Goal: Information Seeking & Learning: Learn about a topic

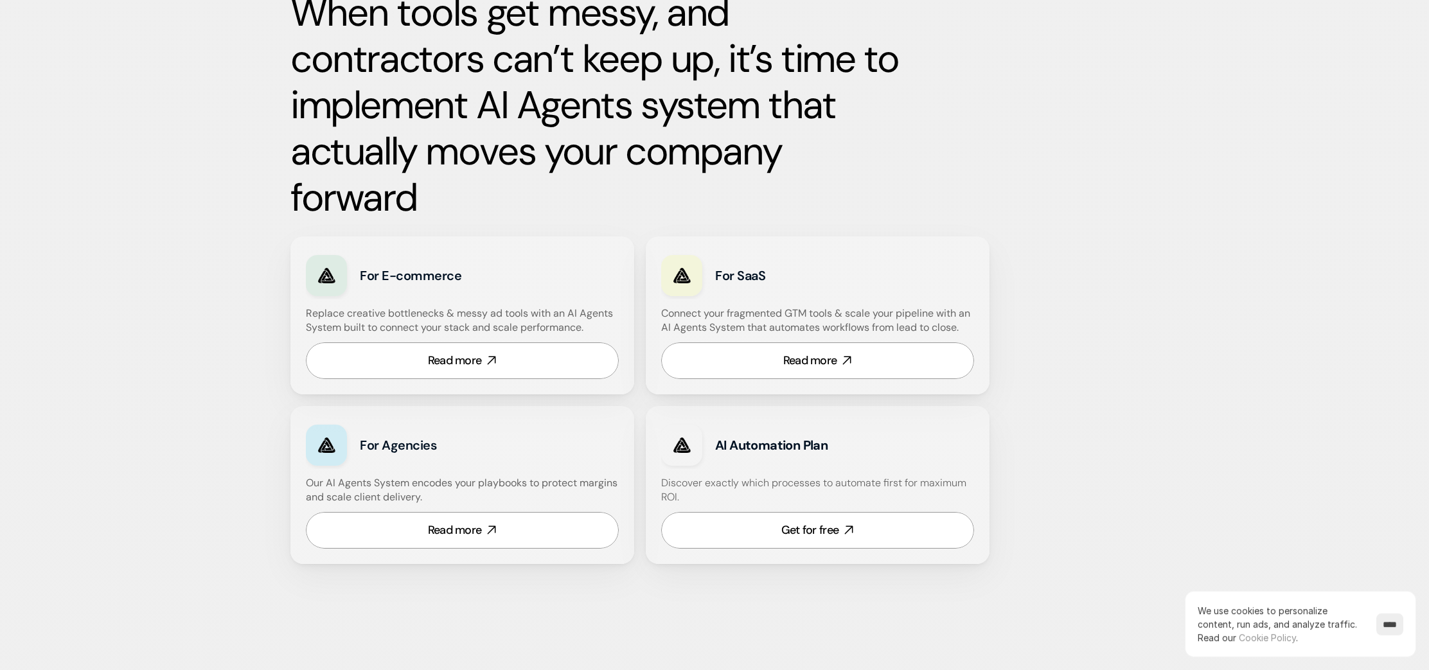
scroll to position [589, 0]
click at [477, 365] on div "Read more" at bounding box center [455, 360] width 54 height 16
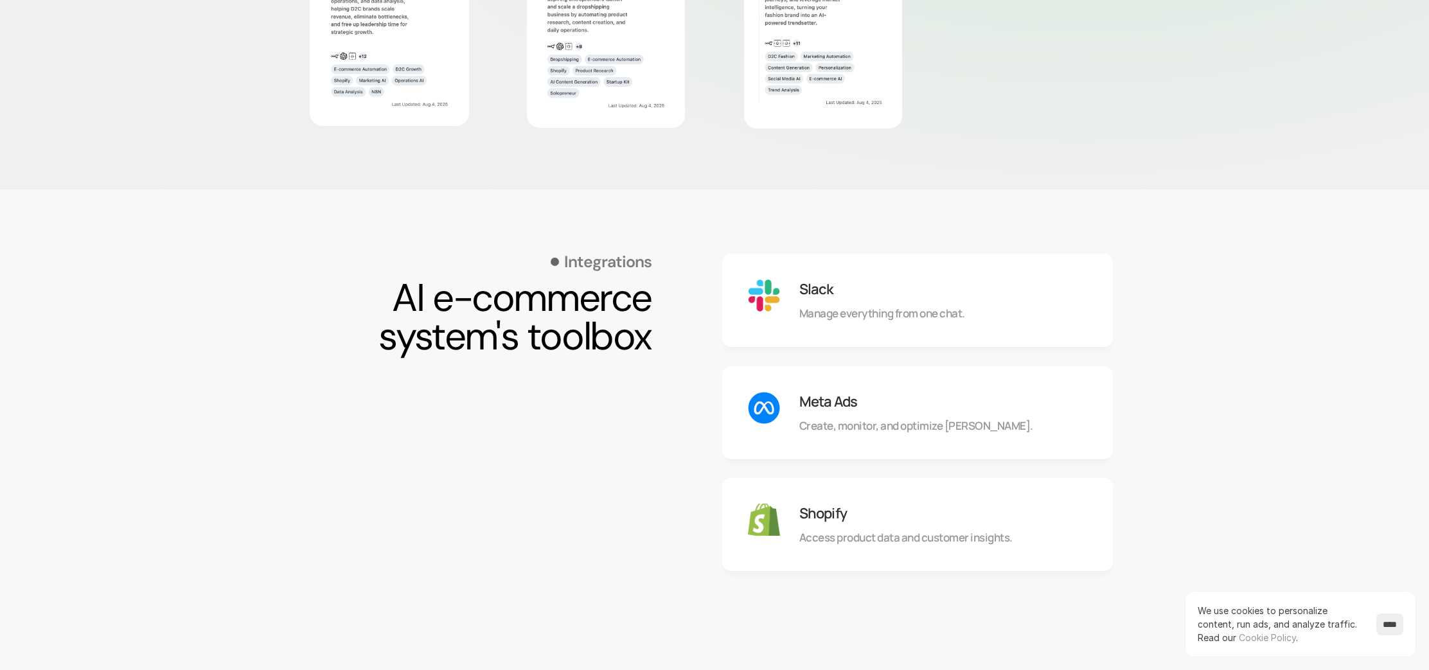
scroll to position [964, 0]
click at [1385, 628] on input "****" at bounding box center [1389, 625] width 27 height 22
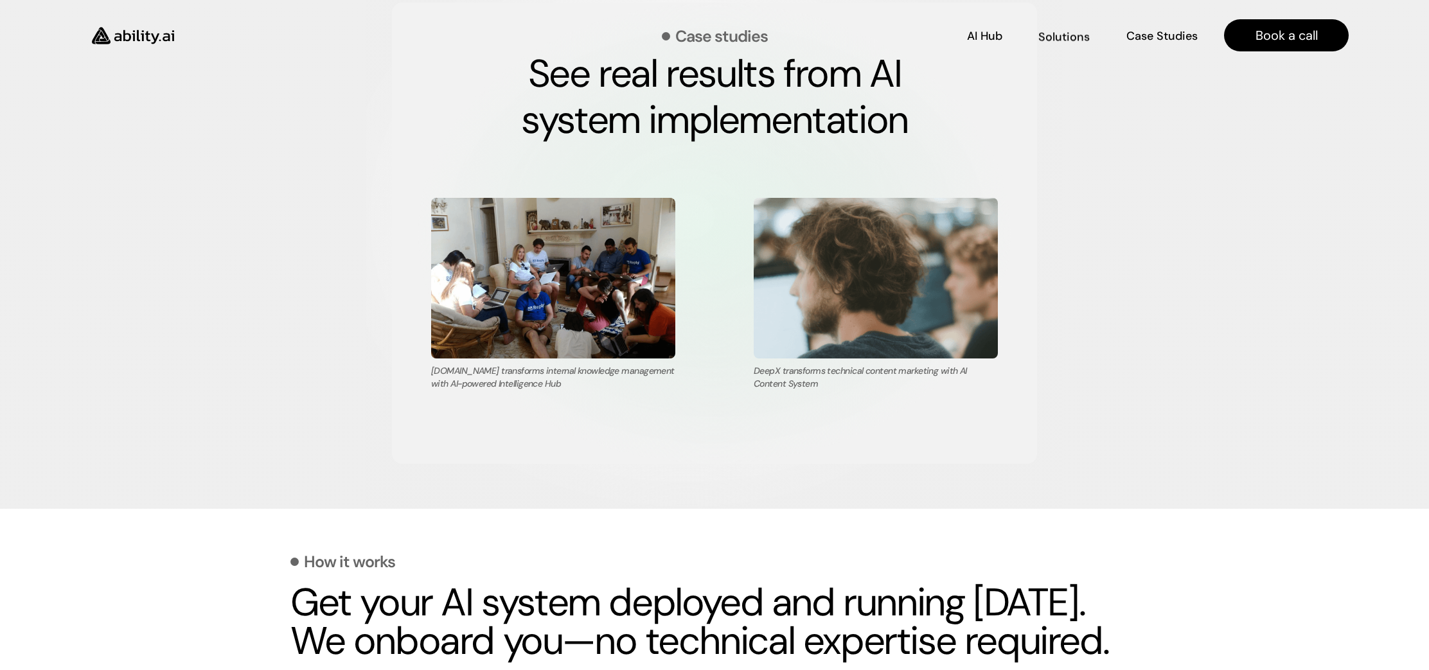
scroll to position [2991, 0]
click at [1070, 35] on p "Solutions" at bounding box center [1064, 34] width 49 height 16
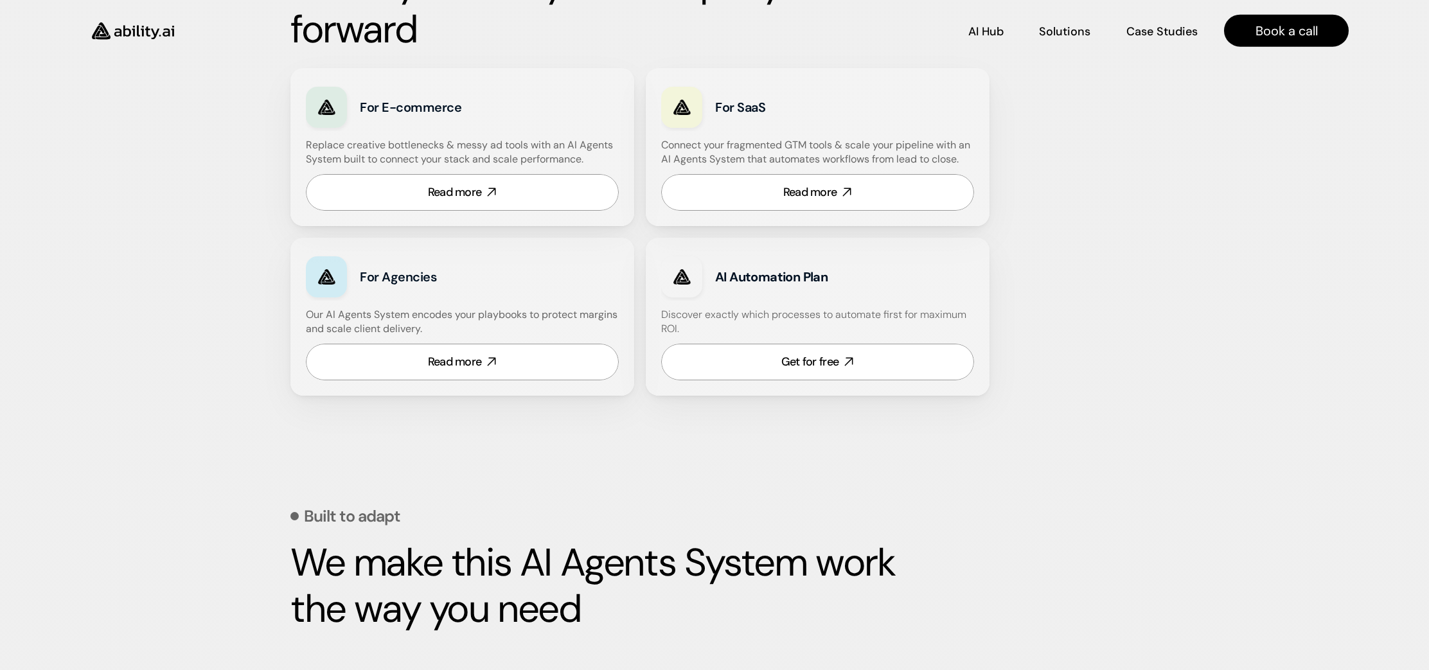
scroll to position [756, 0]
click at [1166, 37] on p "Case Studies" at bounding box center [1162, 34] width 69 height 16
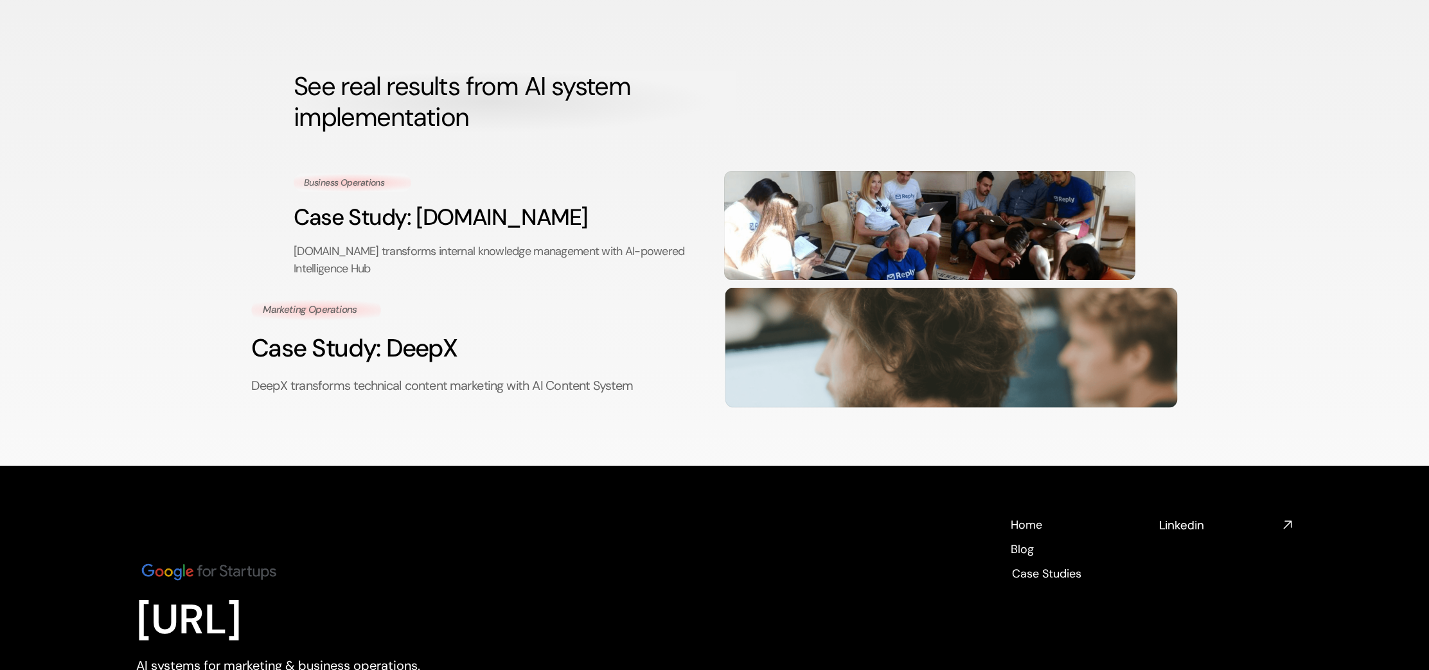
scroll to position [46, 0]
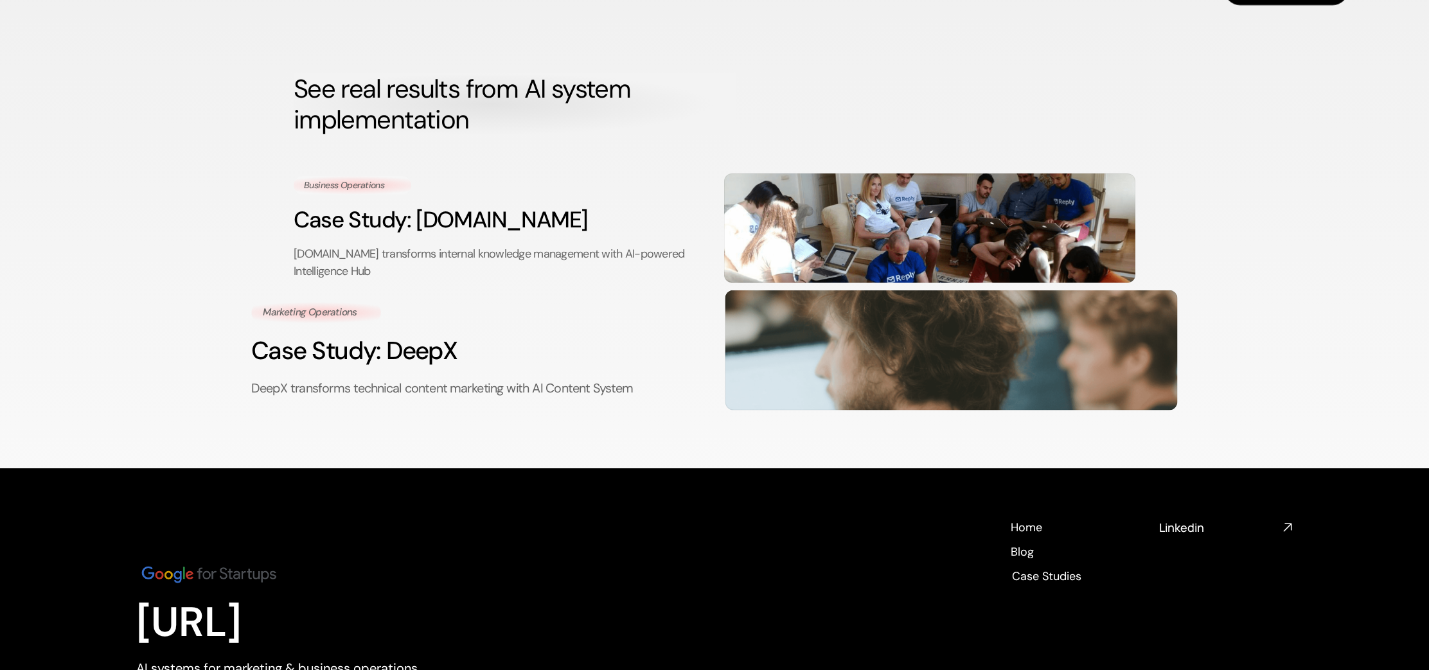
click at [419, 356] on h3 "Case Study: DeepX" at bounding box center [477, 350] width 452 height 35
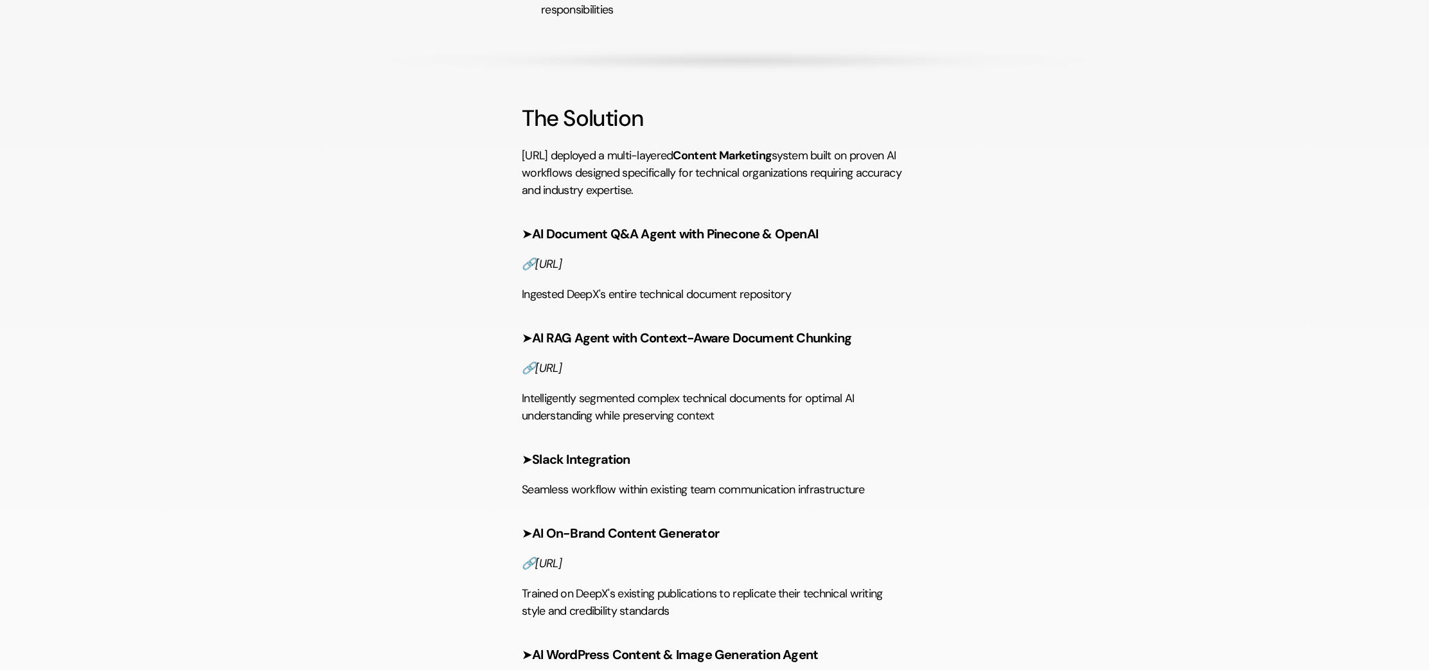
scroll to position [1405, 0]
